Goal: Task Accomplishment & Management: Manage account settings

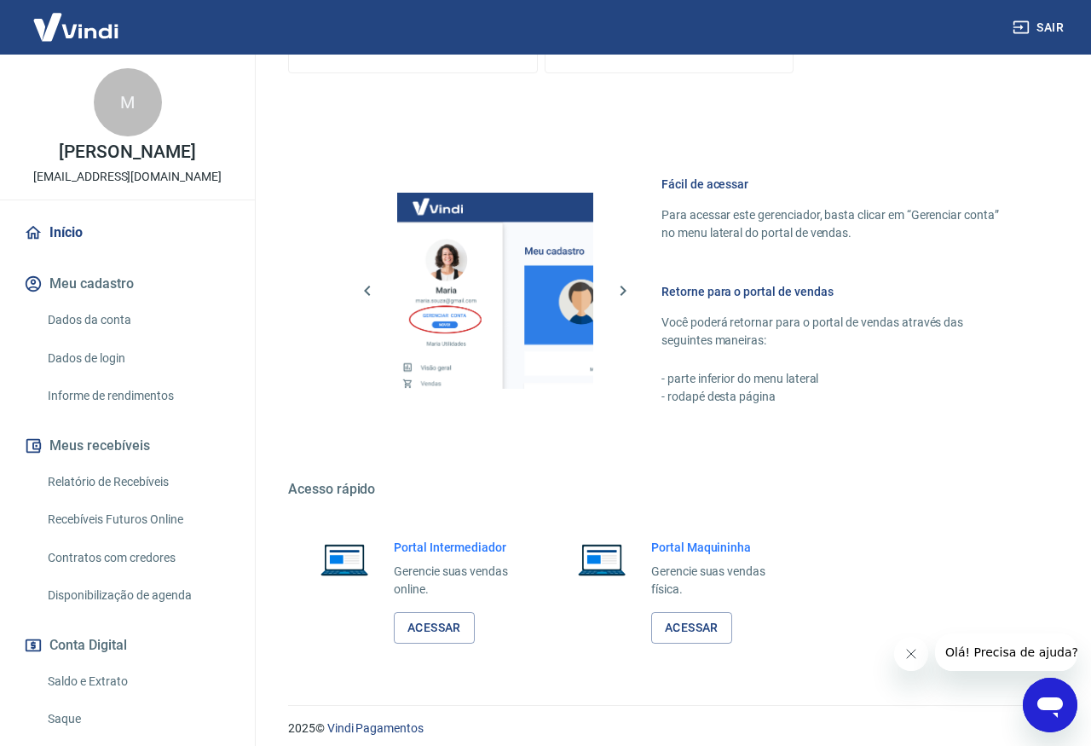
scroll to position [779, 0]
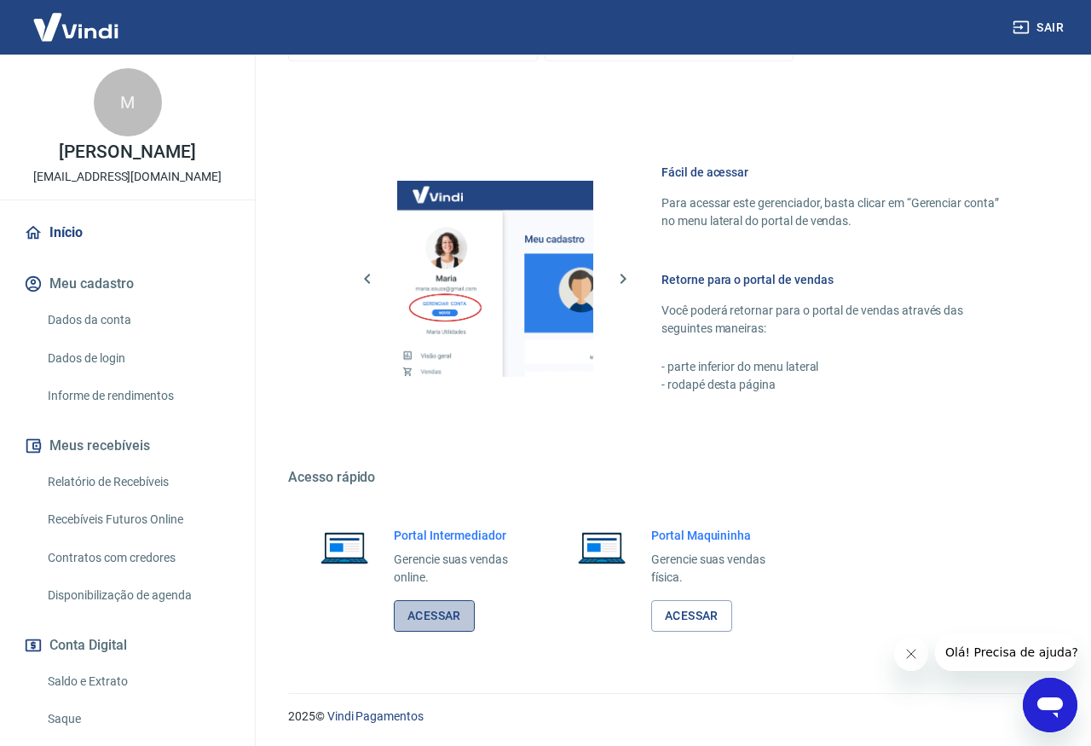
click at [442, 617] on link "Acessar" at bounding box center [434, 616] width 81 height 32
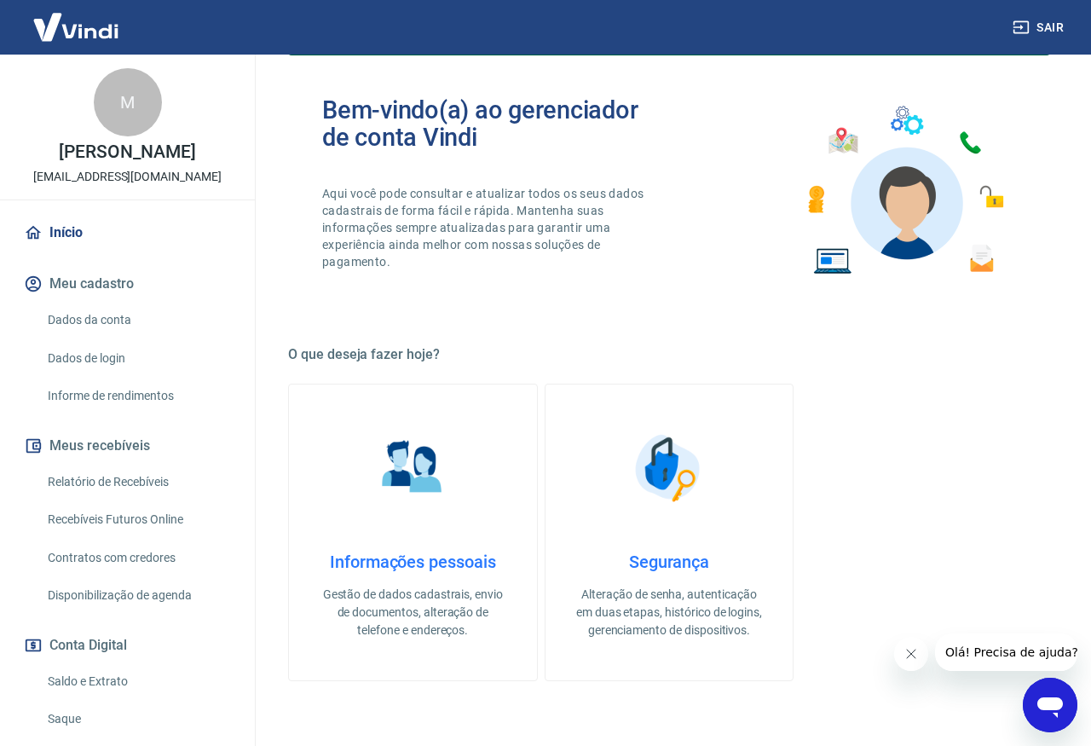
scroll to position [0, 0]
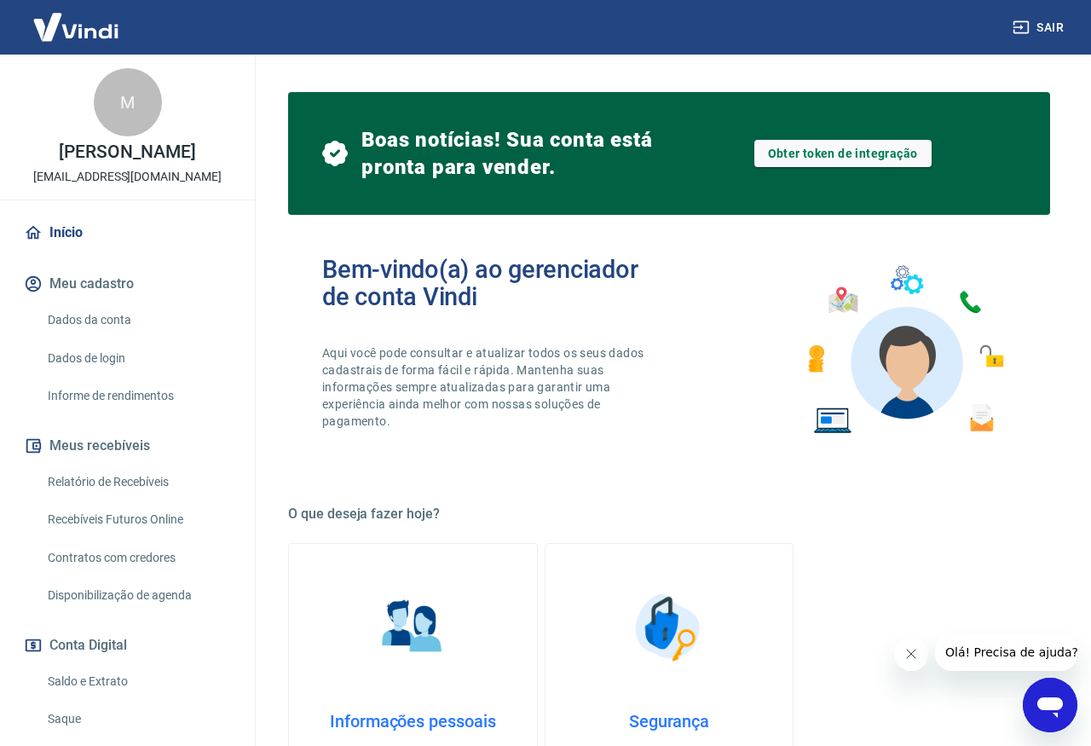
click at [326, 269] on h2 "Bem-vindo(a) ao gerenciador de conta Vindi" at bounding box center [495, 283] width 347 height 55
drag, startPoint x: 80, startPoint y: 228, endPoint x: 273, endPoint y: 255, distance: 194.6
click at [80, 228] on link "Início" at bounding box center [127, 233] width 214 height 38
click at [386, 245] on div "Bem-vindo(a) ao gerenciador de conta Vindi Aqui você pode consultar e atualizar…" at bounding box center [669, 349] width 762 height 243
click at [828, 159] on link "Obter token de integração" at bounding box center [842, 153] width 177 height 27
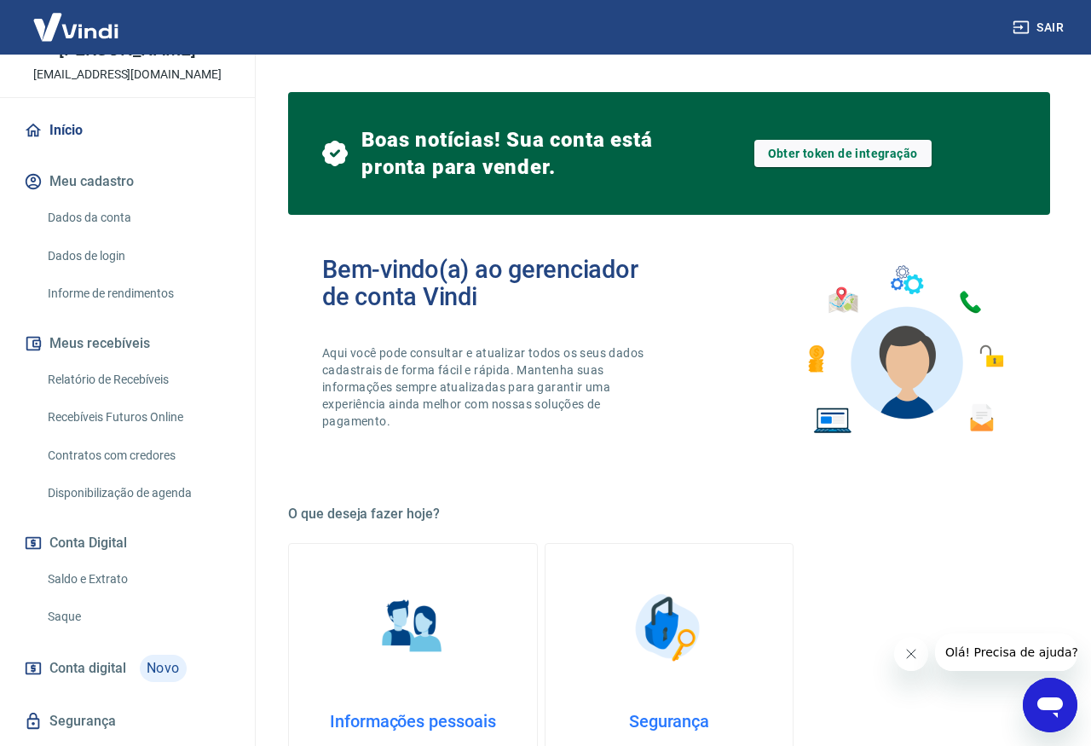
scroll to position [147, 0]
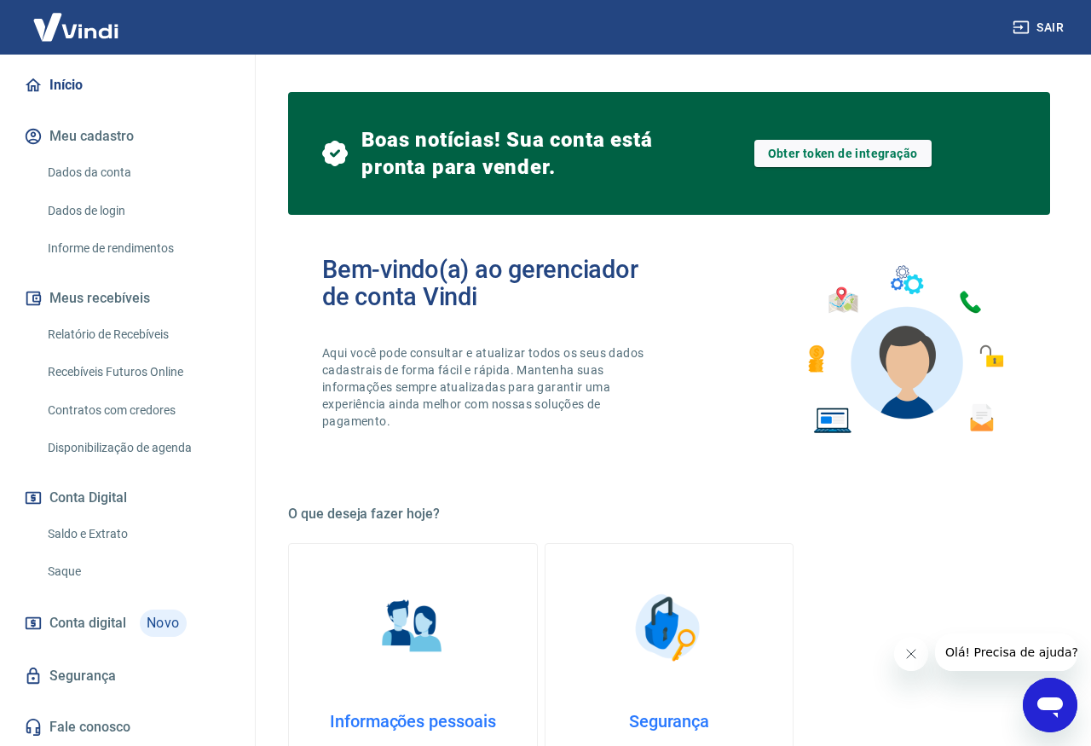
click at [97, 673] on link "Segurança" at bounding box center [127, 676] width 214 height 38
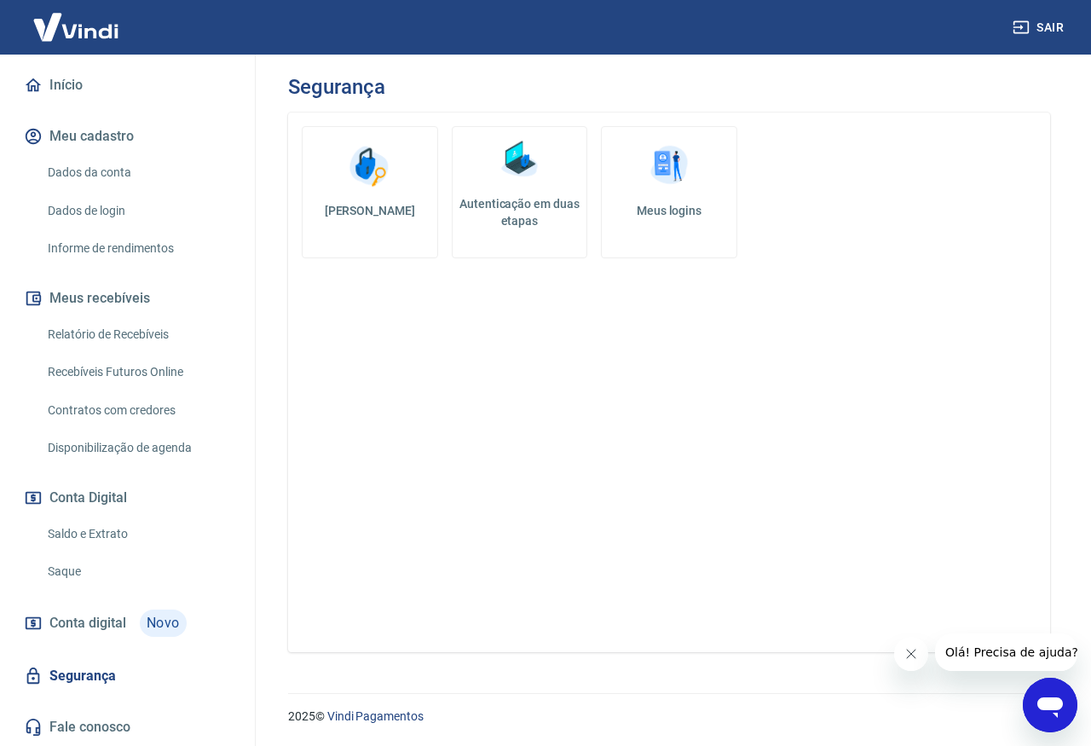
click at [658, 223] on link "Meus logins" at bounding box center [669, 192] width 136 height 132
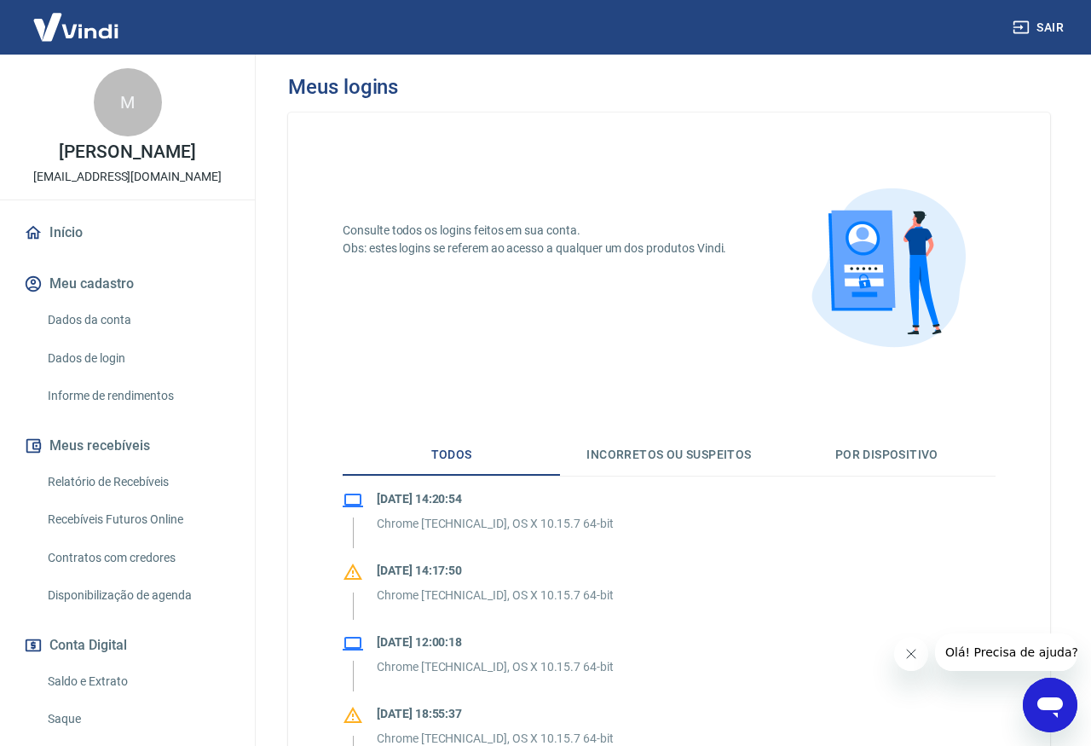
click at [77, 236] on link "Início" at bounding box center [127, 233] width 214 height 38
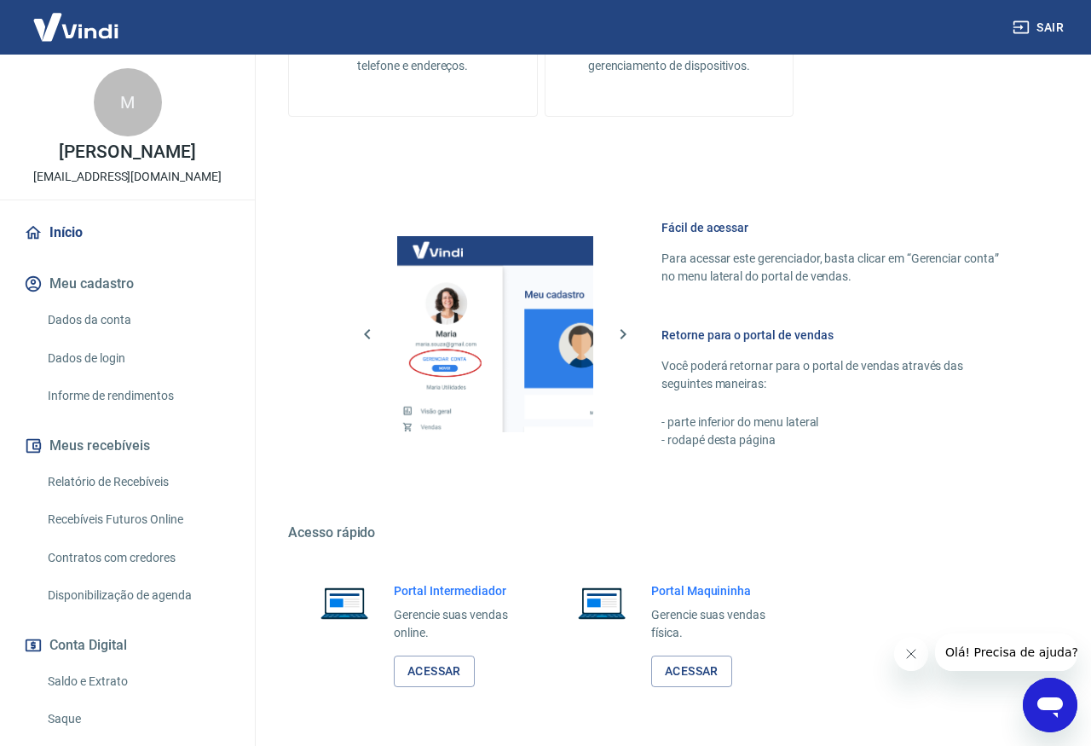
scroll to position [779, 0]
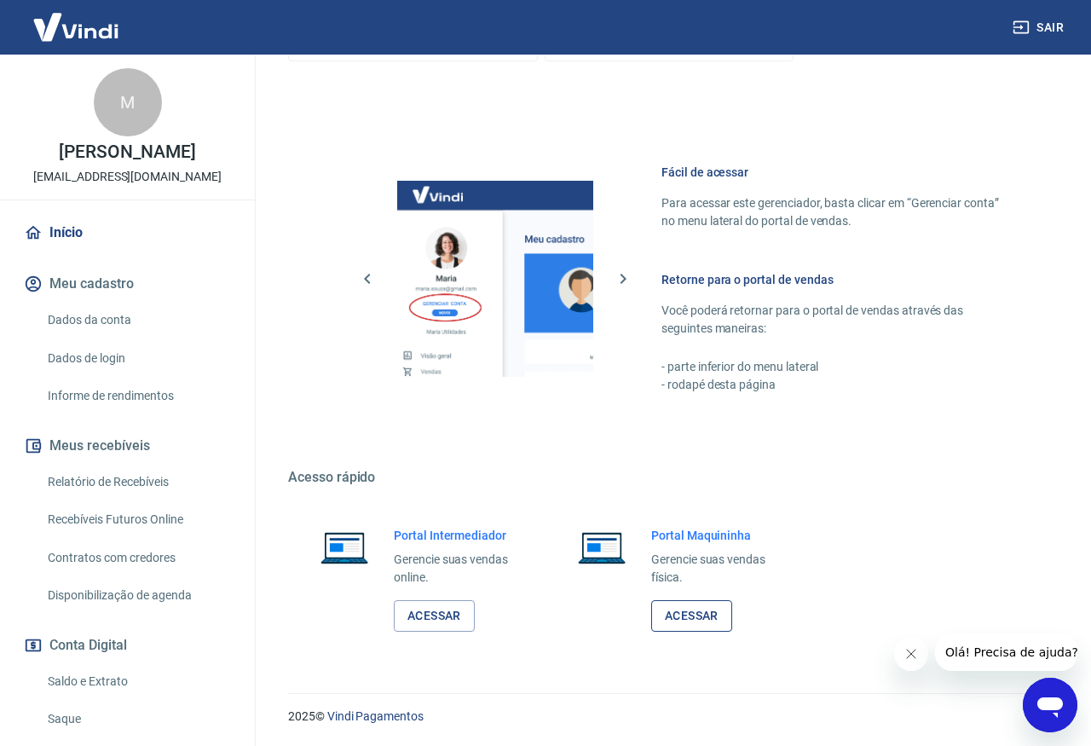
click at [695, 623] on link "Acessar" at bounding box center [691, 616] width 81 height 32
click at [446, 618] on link "Acessar" at bounding box center [434, 616] width 81 height 32
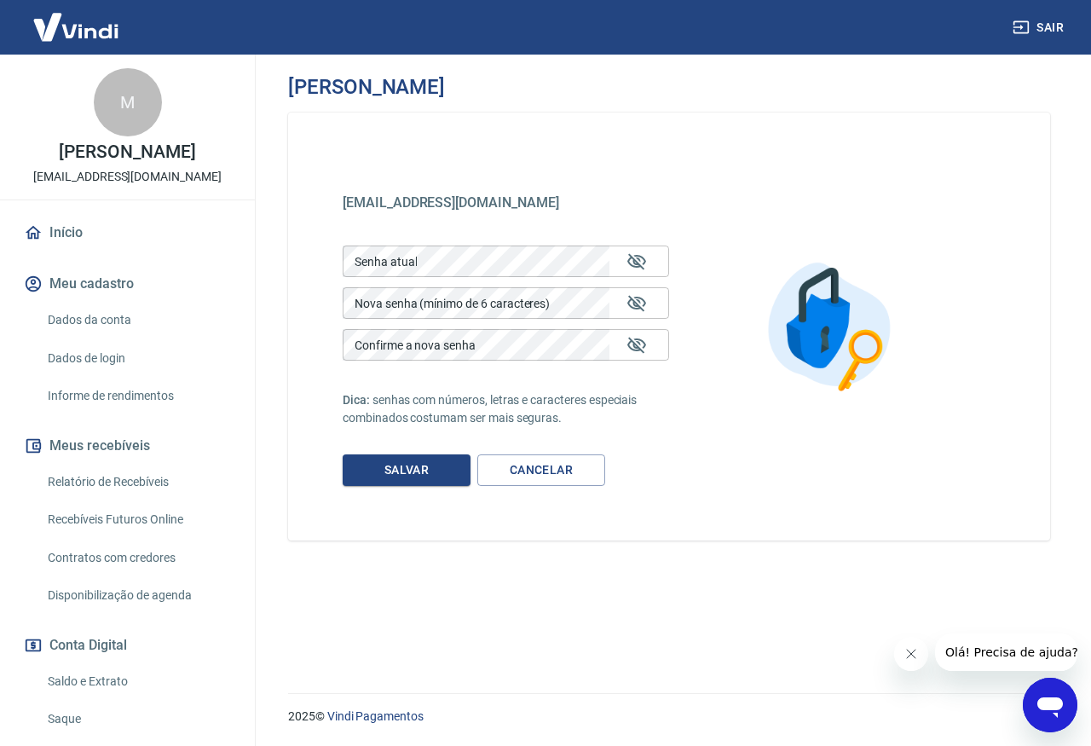
click at [115, 327] on link "Dados da conta" at bounding box center [137, 320] width 193 height 35
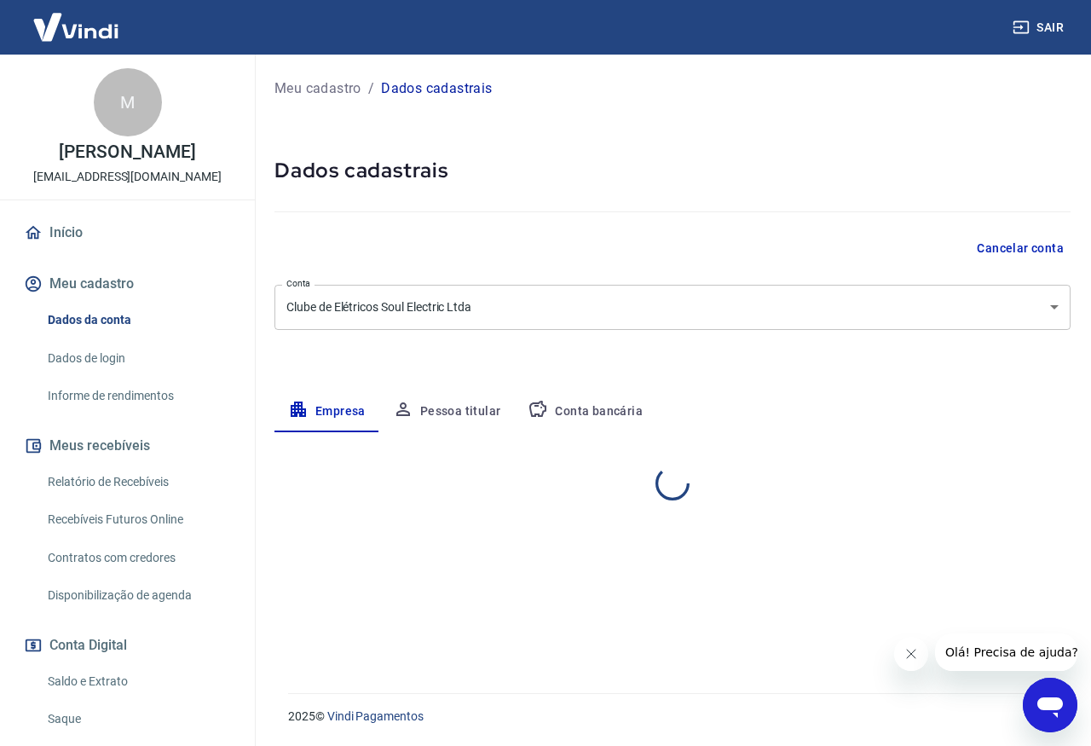
select select "SP"
select select "business"
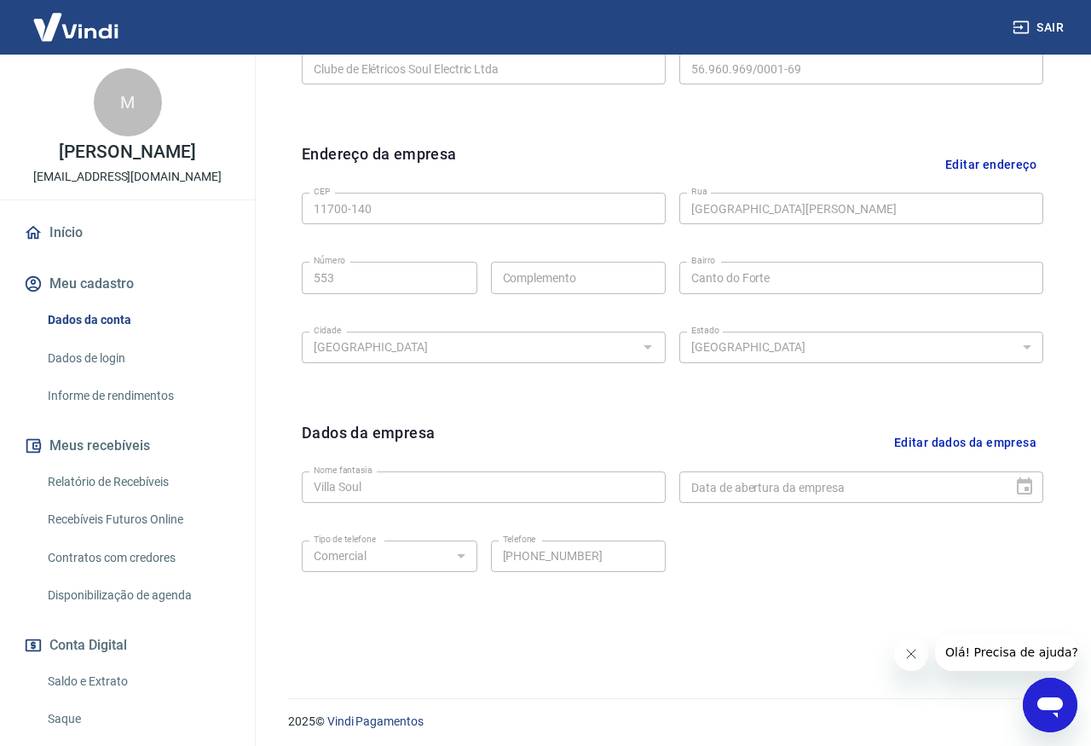
scroll to position [483, 0]
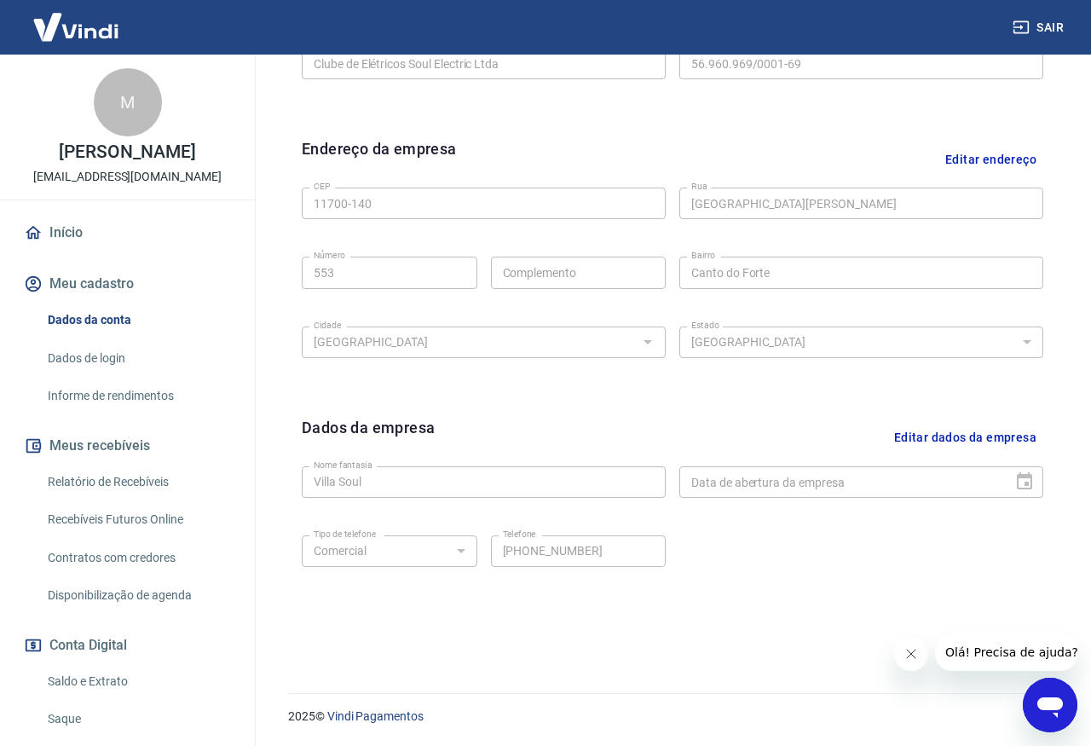
click at [93, 353] on link "Dados de login" at bounding box center [137, 358] width 193 height 35
